Goal: Information Seeking & Learning: Learn about a topic

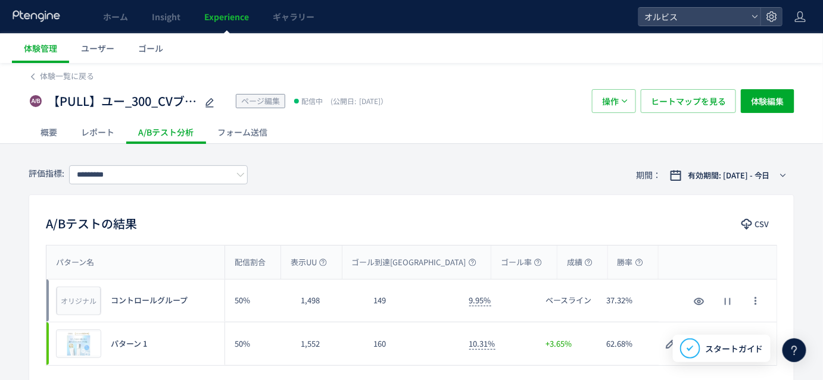
scroll to position [78, 0]
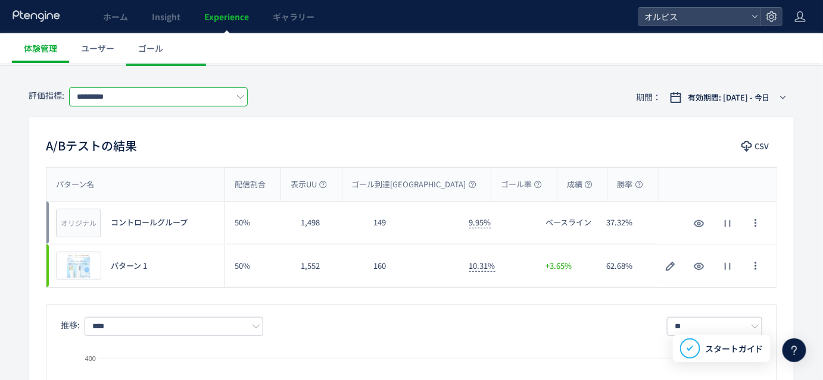
click at [232, 98] on input "*********" at bounding box center [158, 97] width 179 height 19
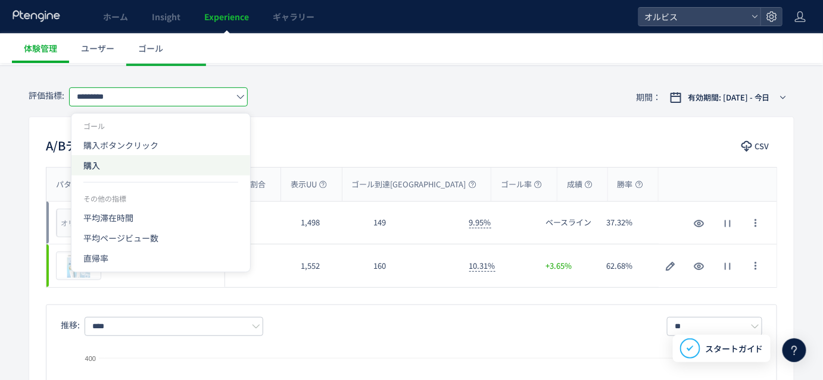
click at [138, 158] on span "購入" at bounding box center [160, 165] width 155 height 20
type input "**"
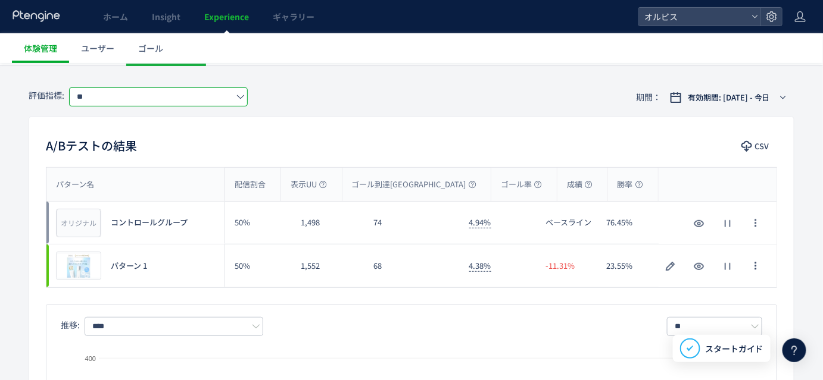
scroll to position [91, 0]
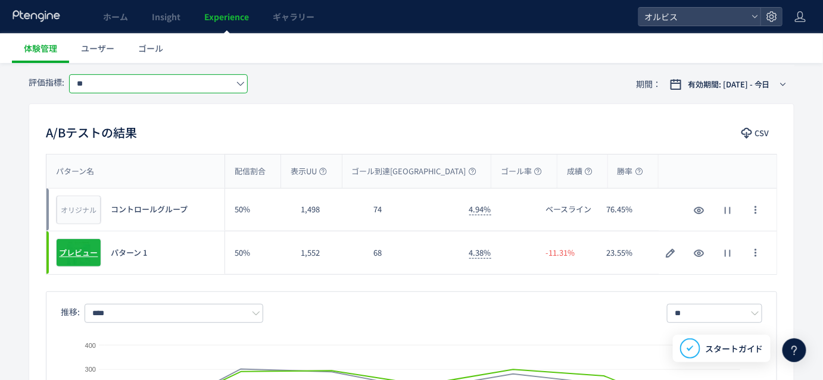
click at [68, 251] on span "プレビュー" at bounding box center [79, 253] width 39 height 11
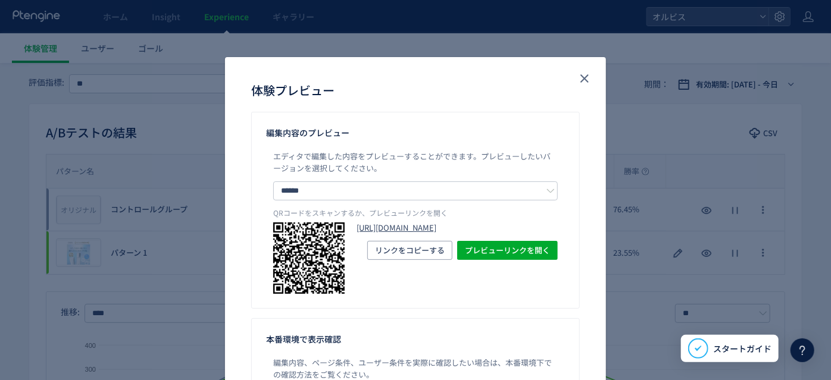
click at [397, 234] on link "[URL][DOMAIN_NAME]" at bounding box center [457, 228] width 201 height 11
click at [581, 77] on use "close" at bounding box center [585, 78] width 8 height 8
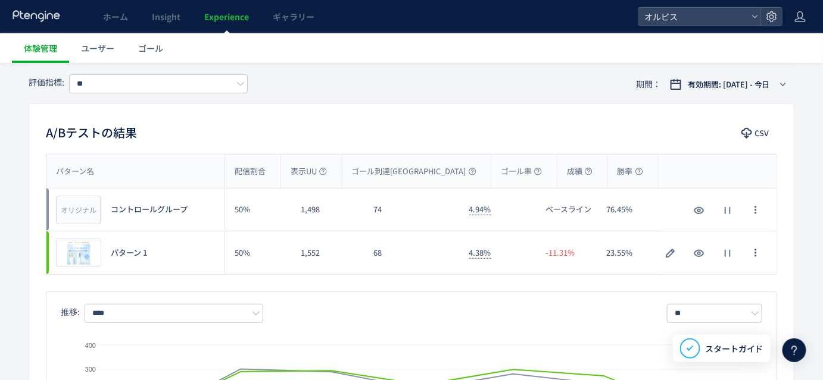
scroll to position [0, 0]
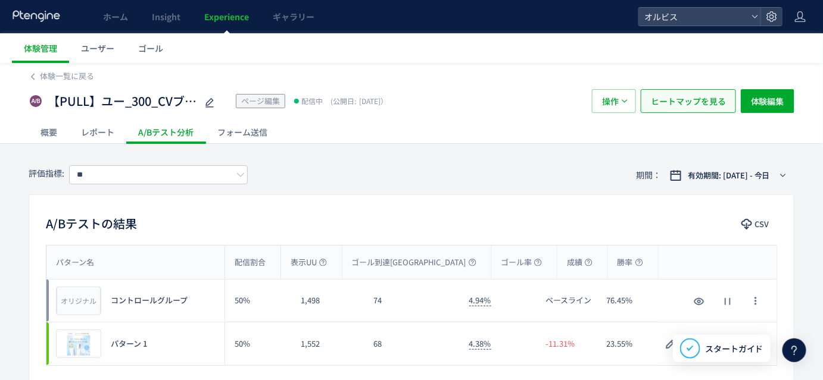
click at [705, 111] on span "ヒートマップを見る" at bounding box center [688, 101] width 75 height 24
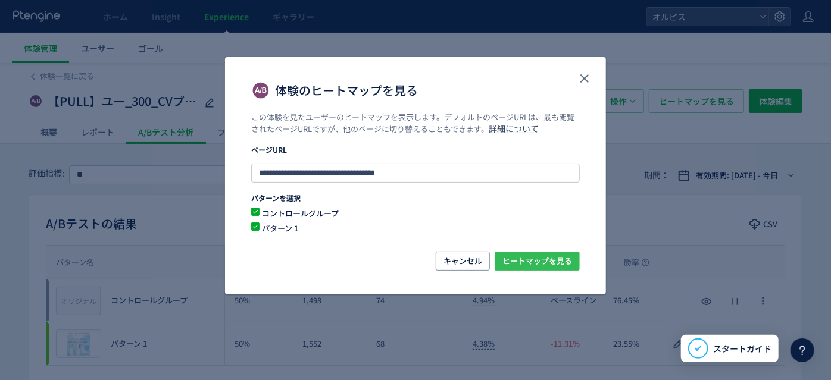
click at [514, 263] on span "ヒートマップを見る" at bounding box center [538, 261] width 70 height 19
click at [590, 79] on icon "close" at bounding box center [585, 78] width 14 height 14
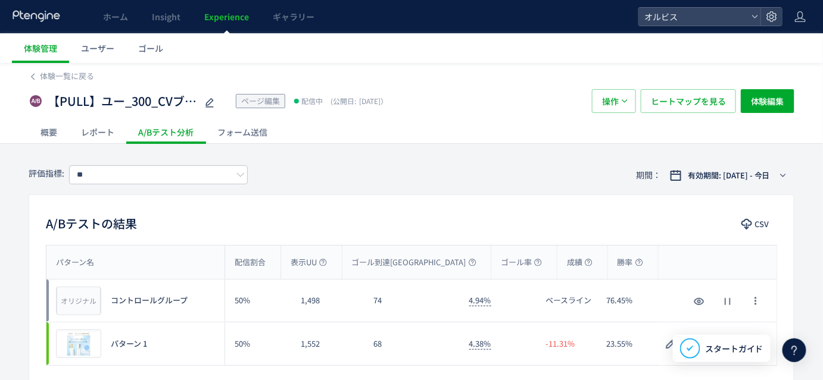
scroll to position [120, 0]
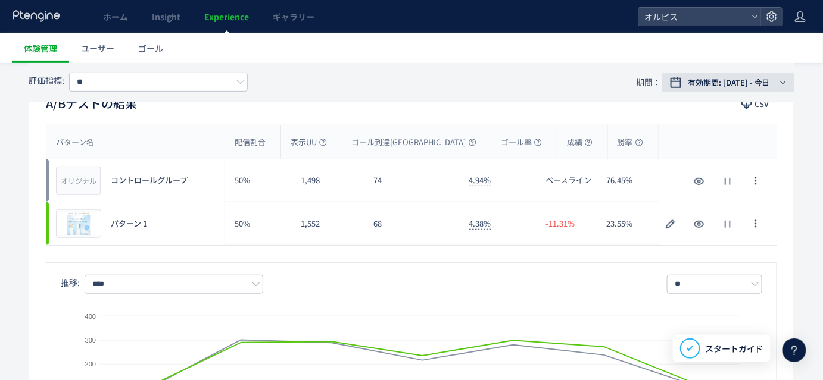
click at [773, 79] on div "有効期間: [DATE] - 今日" at bounding box center [730, 83] width 93 height 12
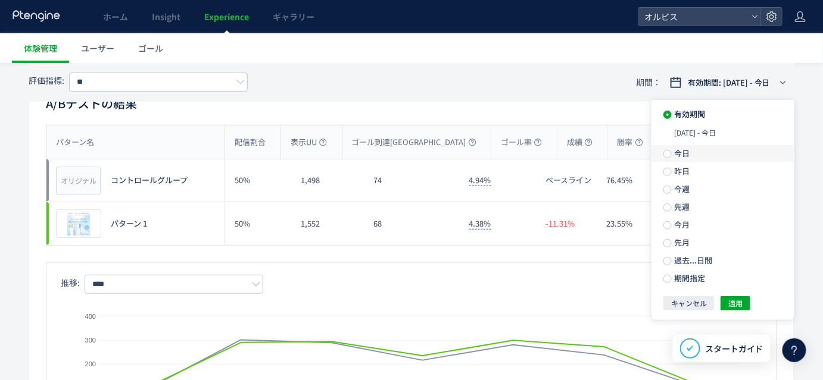
click at [678, 150] on span "今日" at bounding box center [681, 153] width 18 height 11
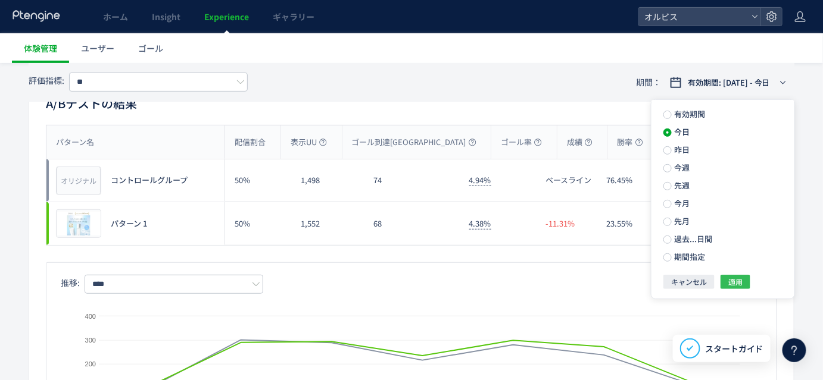
click at [741, 282] on span "適用" at bounding box center [735, 282] width 14 height 14
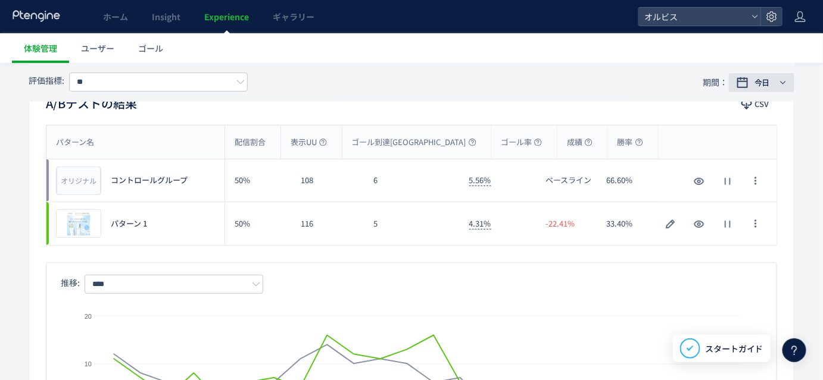
click at [760, 77] on span "今日" at bounding box center [761, 83] width 15 height 12
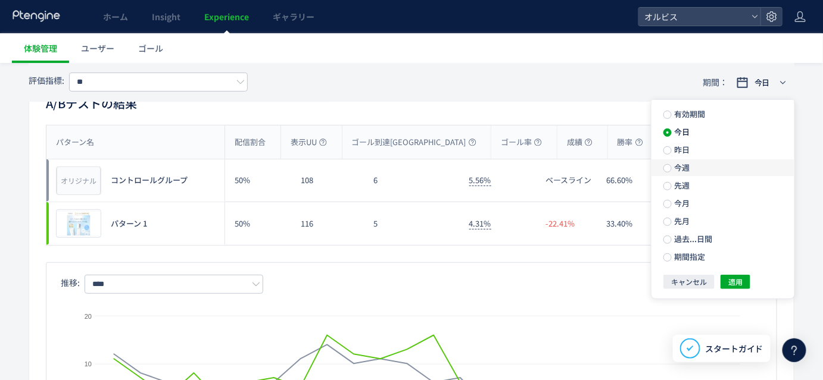
click at [687, 172] on span "今週" at bounding box center [681, 167] width 18 height 11
click at [741, 286] on span "適用" at bounding box center [735, 282] width 14 height 14
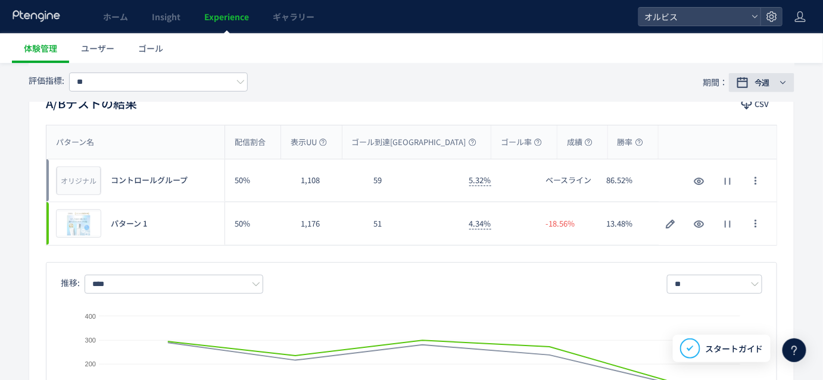
click at [760, 84] on span "今週" at bounding box center [761, 83] width 15 height 12
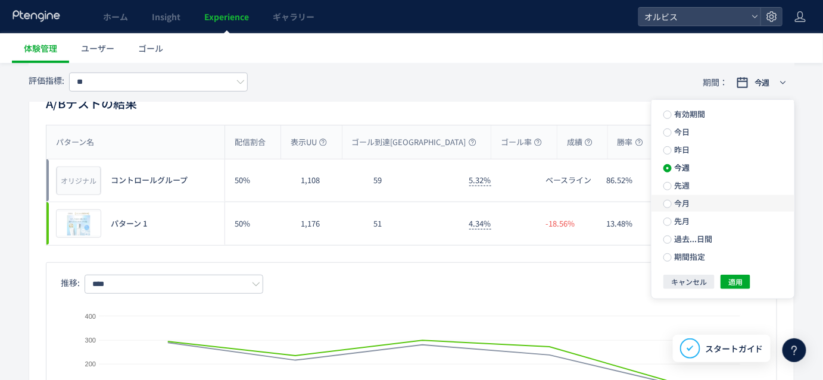
click at [693, 201] on label "今月" at bounding box center [722, 203] width 143 height 17
click at [733, 282] on span "適用" at bounding box center [735, 282] width 14 height 14
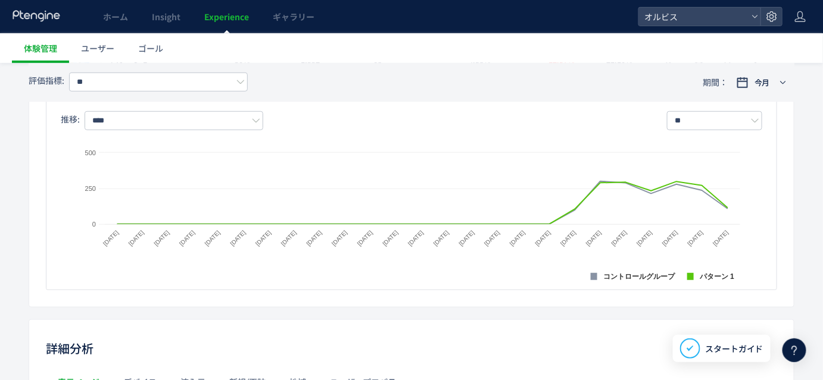
scroll to position [285, 0]
click at [239, 116] on input "****" at bounding box center [174, 120] width 179 height 19
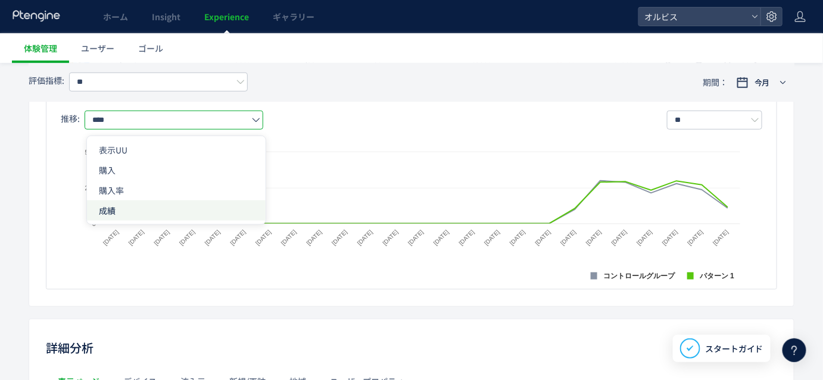
click at [181, 176] on span "購入" at bounding box center [176, 170] width 155 height 20
type input "**"
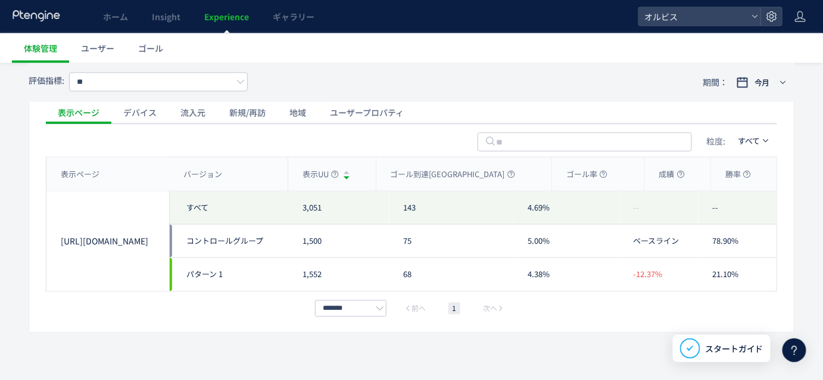
scroll to position [543, 0]
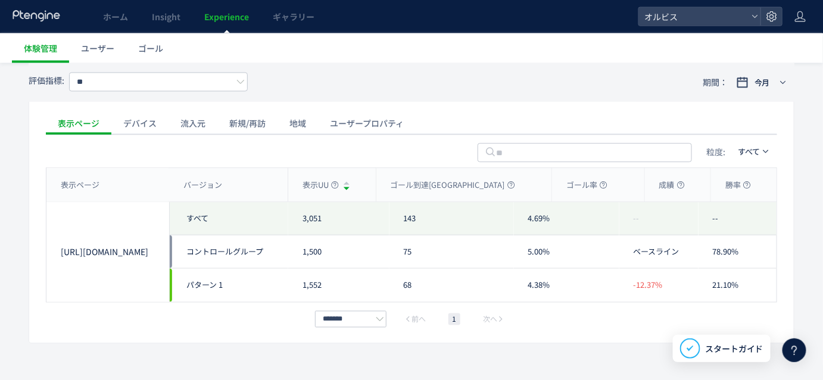
click at [143, 117] on div "デバイス" at bounding box center [139, 123] width 57 height 24
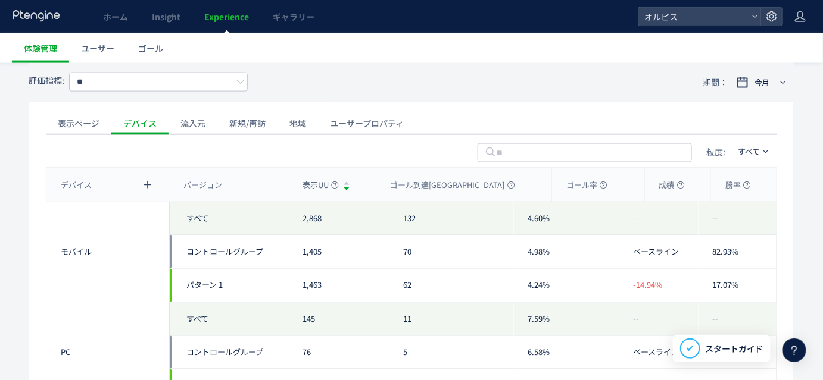
click at [102, 121] on div "表示ページ" at bounding box center [78, 123] width 65 height 24
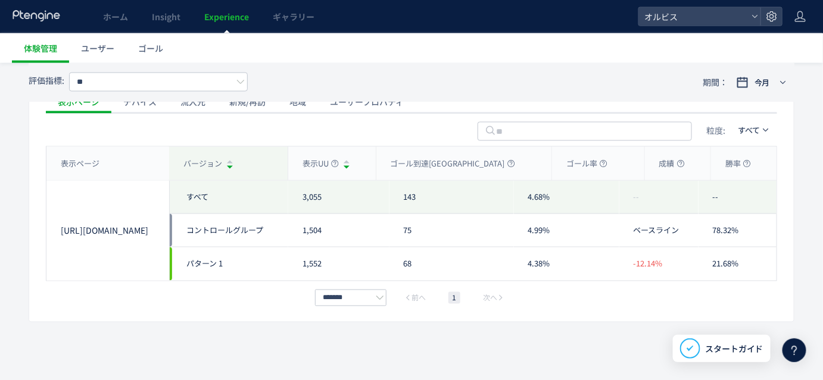
scroll to position [547, 0]
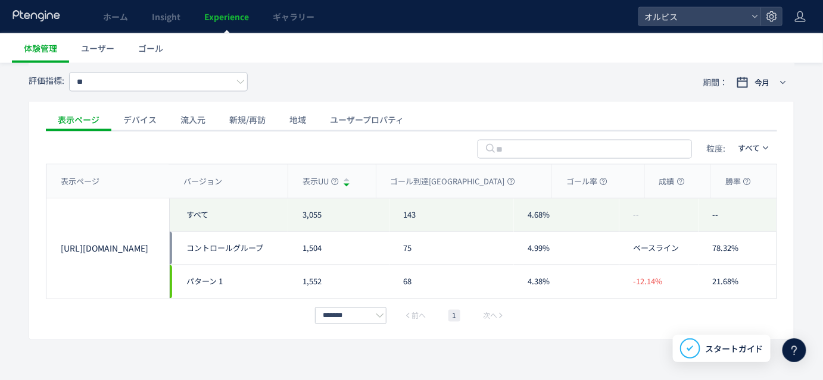
click at [248, 123] on div "新規/再訪" at bounding box center [247, 120] width 60 height 24
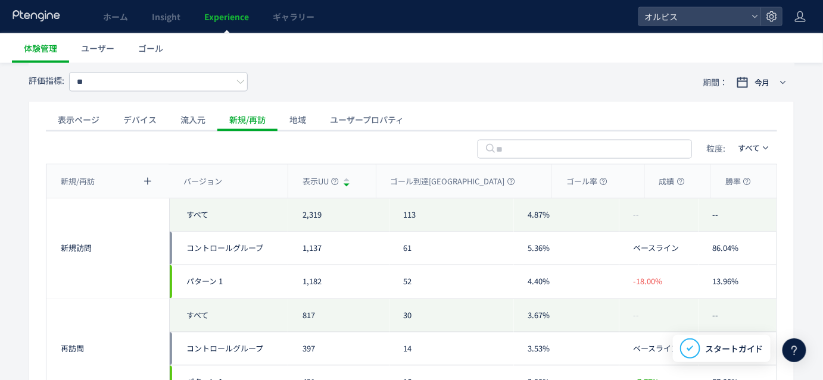
click at [135, 124] on div "デバイス" at bounding box center [139, 120] width 57 height 24
click at [79, 120] on div "表示ページ" at bounding box center [78, 120] width 65 height 24
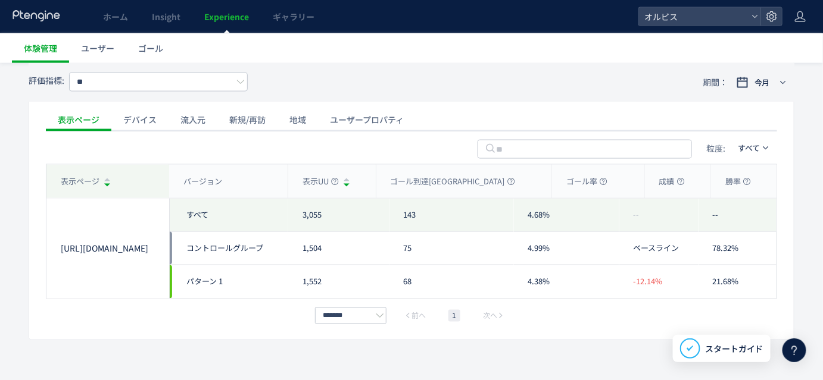
click at [138, 167] on div "表示ページ" at bounding box center [107, 181] width 123 height 33
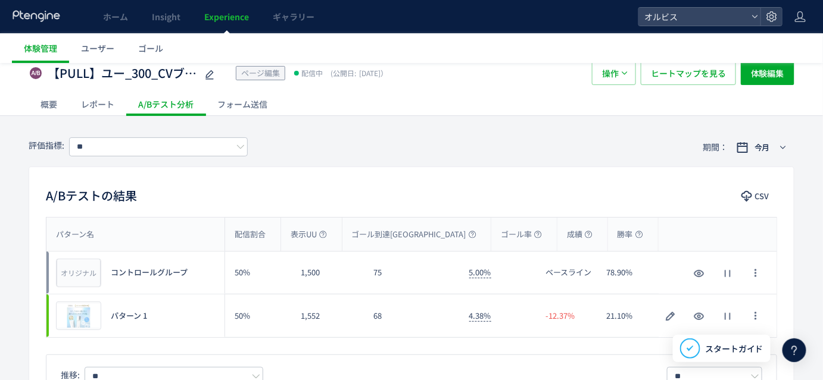
scroll to position [194, 0]
